Goal: Information Seeking & Learning: Learn about a topic

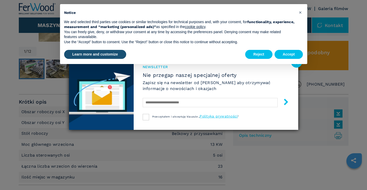
scroll to position [279, 0]
click at [300, 11] on span "×" at bounding box center [300, 12] width 3 height 6
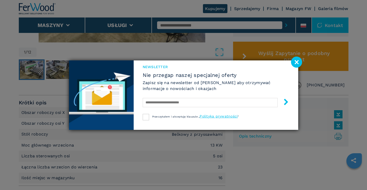
click at [299, 60] on image at bounding box center [296, 62] width 11 height 11
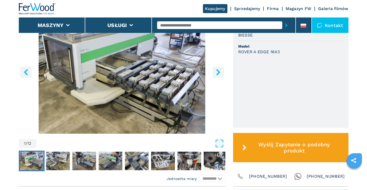
scroll to position [176, 0]
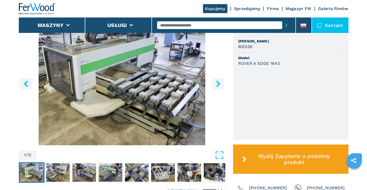
click at [108, 96] on img "Go to Slide 1" at bounding box center [122, 83] width 206 height 125
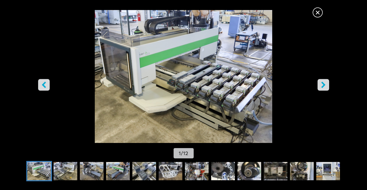
click at [325, 85] on icon "right-button" at bounding box center [323, 85] width 6 height 6
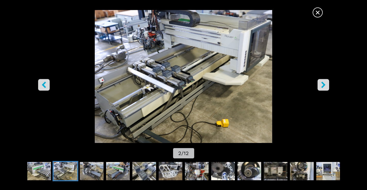
click at [325, 85] on icon "right-button" at bounding box center [323, 85] width 6 height 6
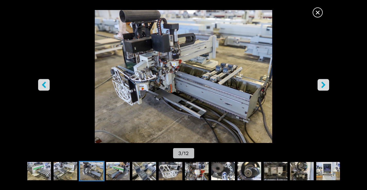
click at [325, 85] on icon "right-button" at bounding box center [323, 85] width 6 height 6
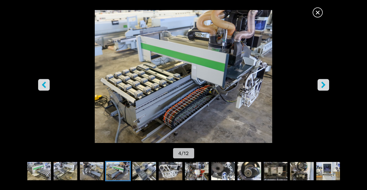
click at [325, 85] on icon "right-button" at bounding box center [323, 85] width 6 height 6
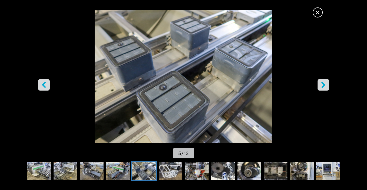
click at [325, 85] on icon "right-button" at bounding box center [323, 85] width 6 height 6
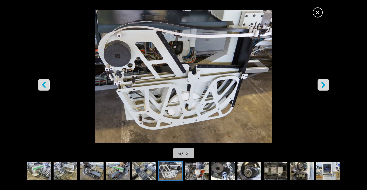
click at [325, 85] on icon "right-button" at bounding box center [323, 85] width 6 height 6
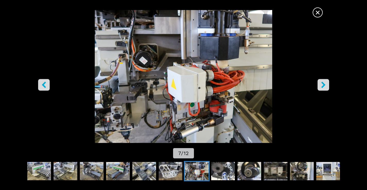
click at [325, 85] on icon "right-button" at bounding box center [323, 85] width 6 height 6
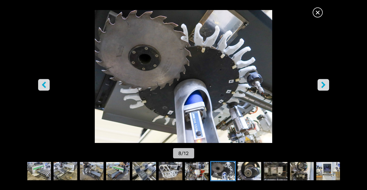
click at [325, 85] on icon "right-button" at bounding box center [323, 85] width 6 height 6
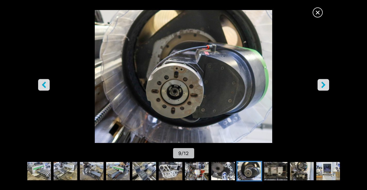
click at [325, 85] on icon "right-button" at bounding box center [323, 85] width 6 height 6
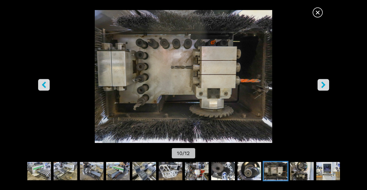
click at [325, 85] on icon "right-button" at bounding box center [323, 85] width 6 height 6
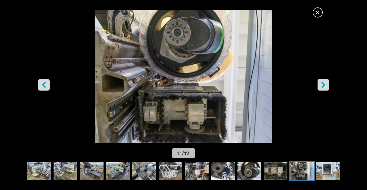
click at [325, 85] on icon "right-button" at bounding box center [323, 85] width 6 height 6
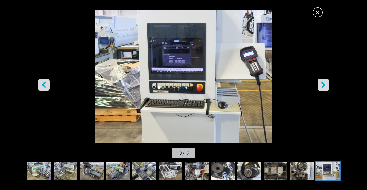
click at [325, 85] on icon "right-button" at bounding box center [323, 85] width 6 height 6
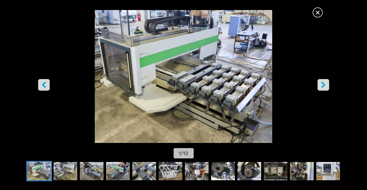
click at [325, 85] on icon "right-button" at bounding box center [323, 85] width 6 height 6
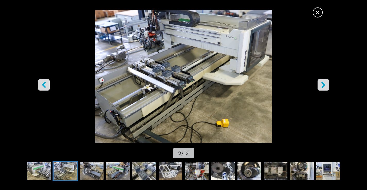
click at [325, 85] on icon "right-button" at bounding box center [323, 85] width 6 height 6
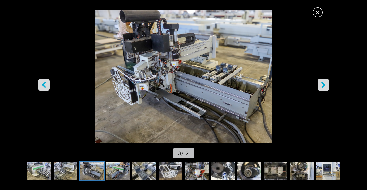
click at [325, 85] on icon "right-button" at bounding box center [323, 85] width 6 height 6
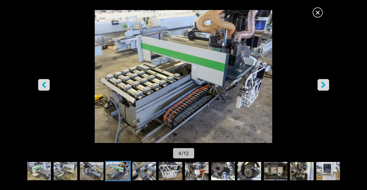
click at [325, 85] on icon "right-button" at bounding box center [323, 85] width 6 height 6
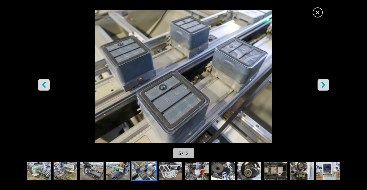
click at [325, 85] on icon "right-button" at bounding box center [323, 85] width 6 height 6
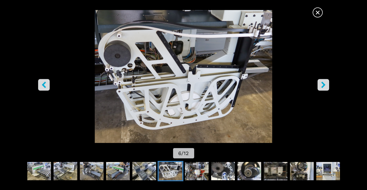
click at [318, 13] on span "×" at bounding box center [317, 11] width 9 height 9
